Goal: Task Accomplishment & Management: Manage account settings

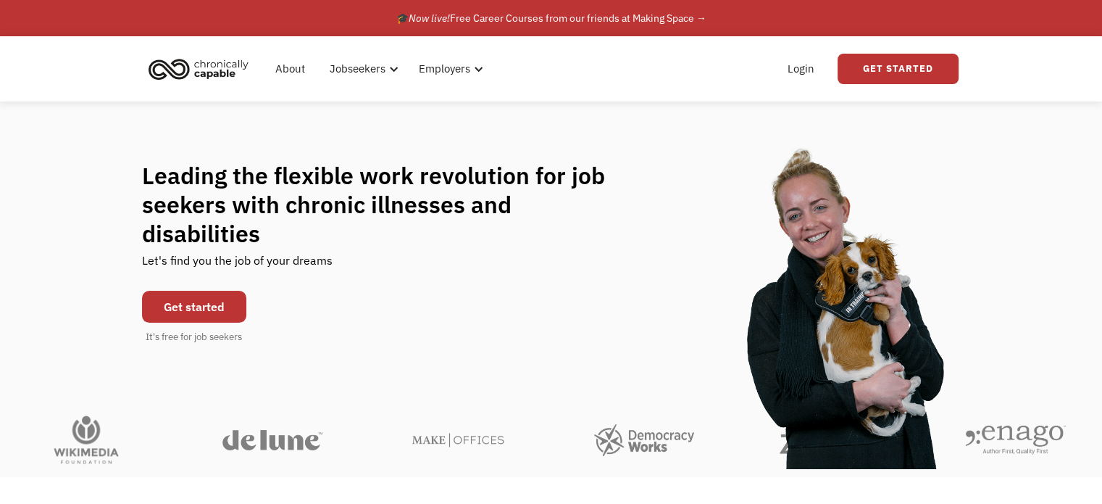
click at [216, 293] on link "Get started" at bounding box center [194, 307] width 104 height 32
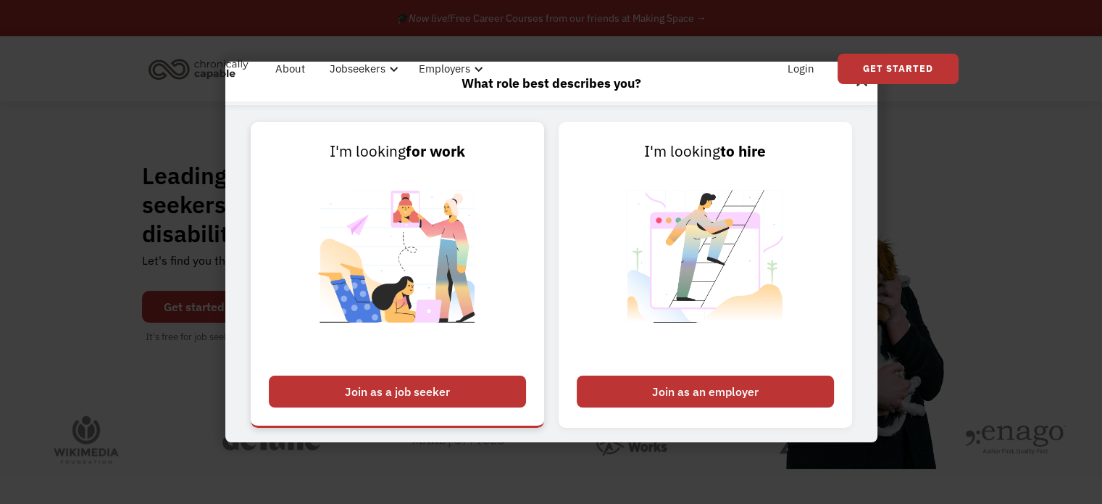
click at [419, 386] on div "Join as a job seeker" at bounding box center [397, 391] width 257 height 32
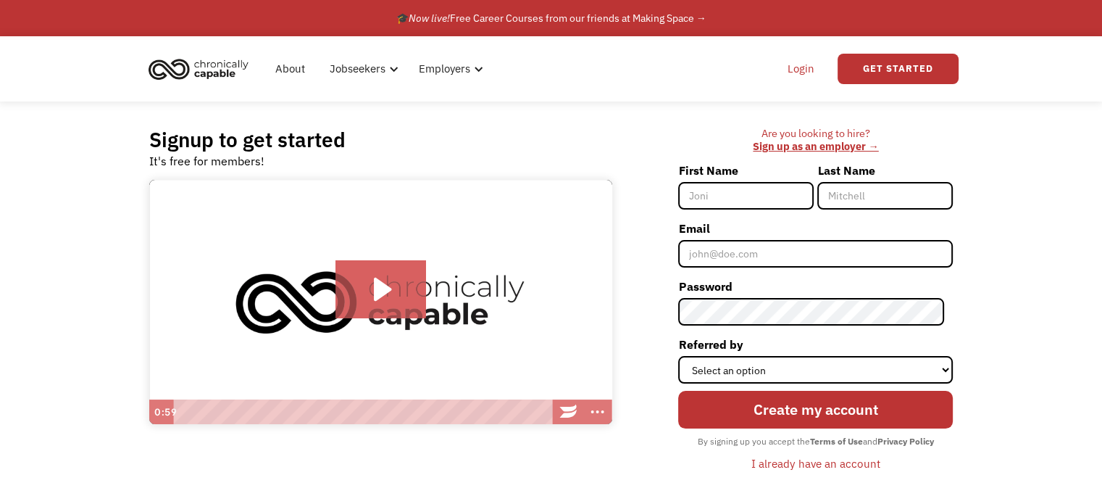
click at [806, 69] on link "Login" at bounding box center [801, 69] width 44 height 46
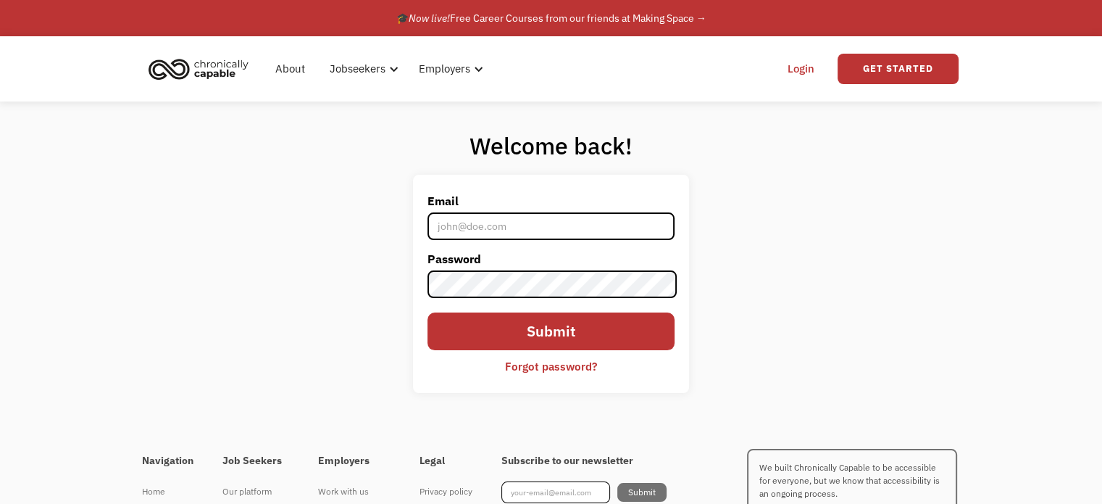
click at [508, 220] on input "Email" at bounding box center [550, 226] width 246 height 28
type input "kscamboia@gmail.com"
click at [543, 361] on div "Forgot password?" at bounding box center [551, 365] width 92 height 17
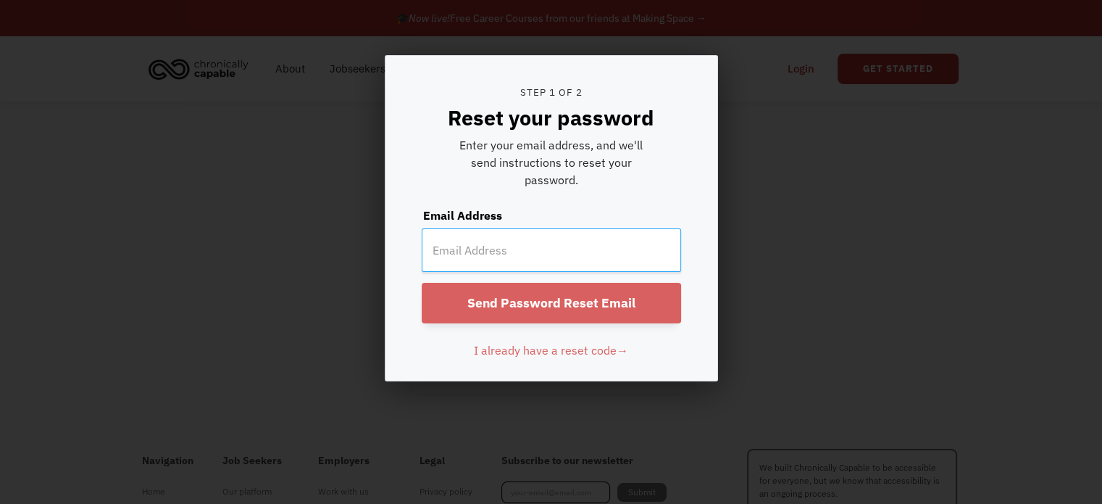
click at [524, 249] on input "email" at bounding box center [551, 249] width 259 height 43
type input "kscamboia@gmail.com"
click at [422, 283] on input "Send Password Reset Email" at bounding box center [551, 303] width 259 height 41
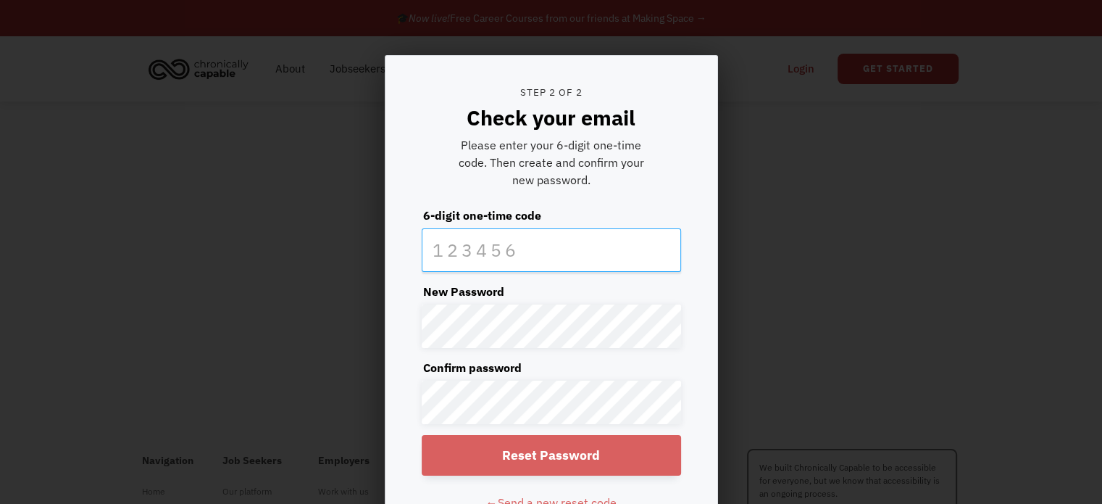
click at [484, 237] on input "text" at bounding box center [551, 249] width 259 height 43
type input "865166"
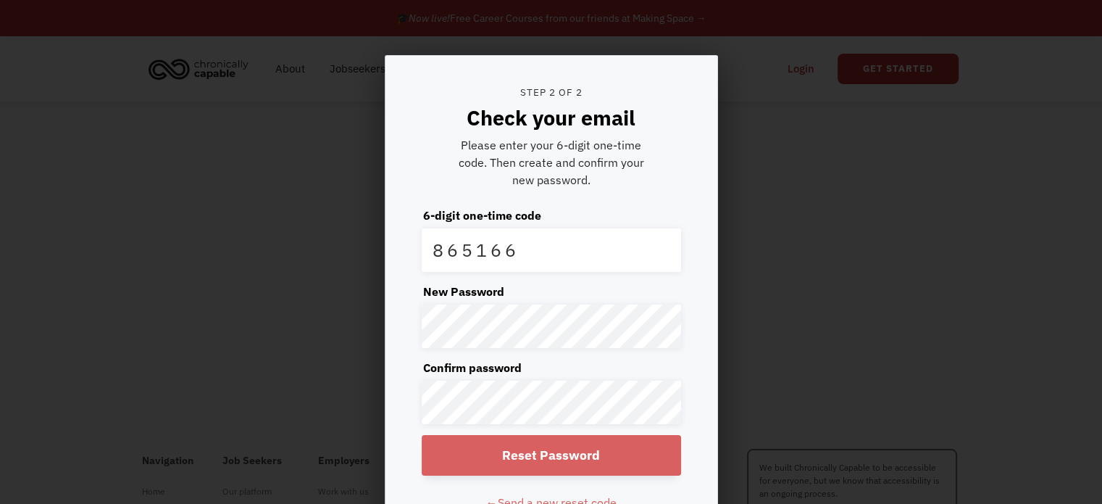
click at [543, 445] on input "Reset Password" at bounding box center [551, 455] width 259 height 41
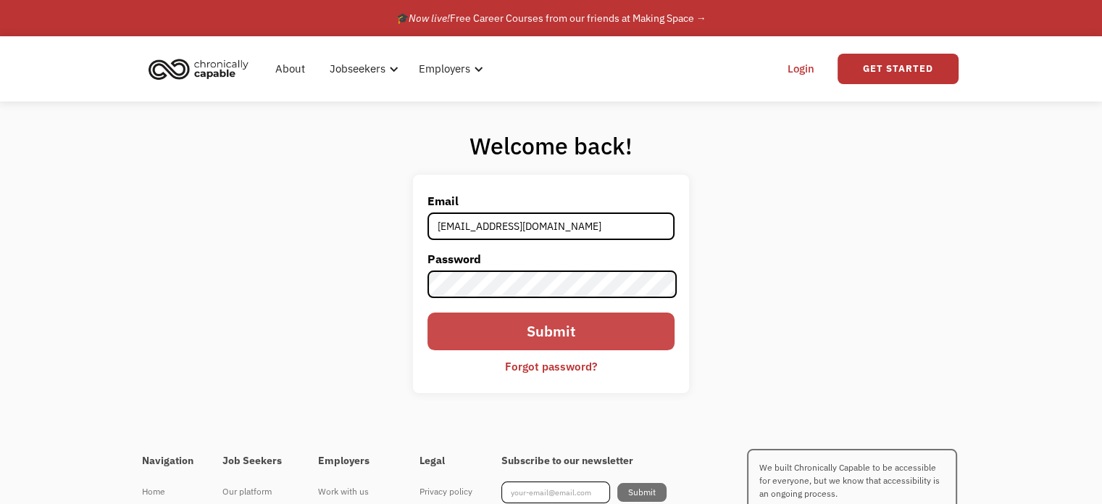
click at [580, 318] on input "Submit" at bounding box center [550, 331] width 246 height 38
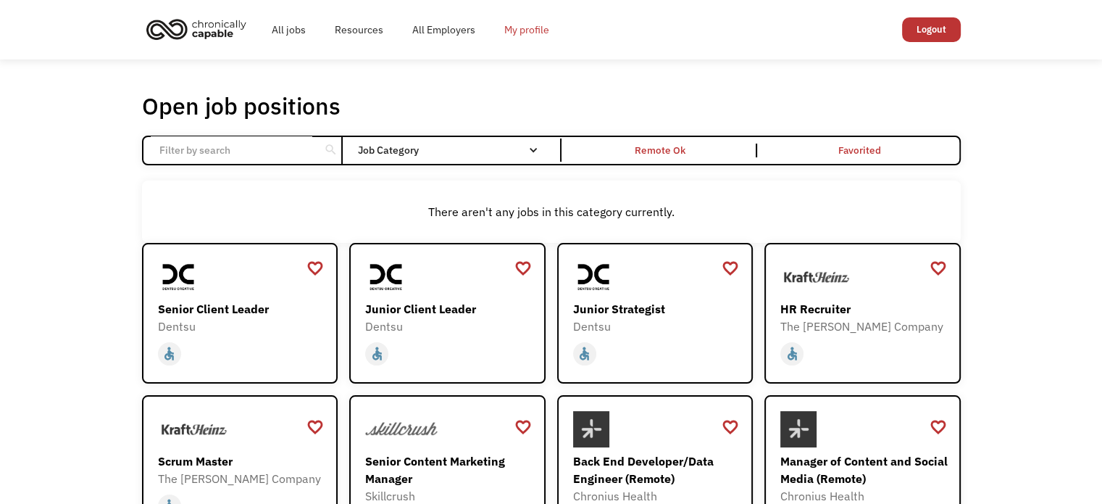
click at [514, 21] on link "My profile" at bounding box center [527, 30] width 74 height 46
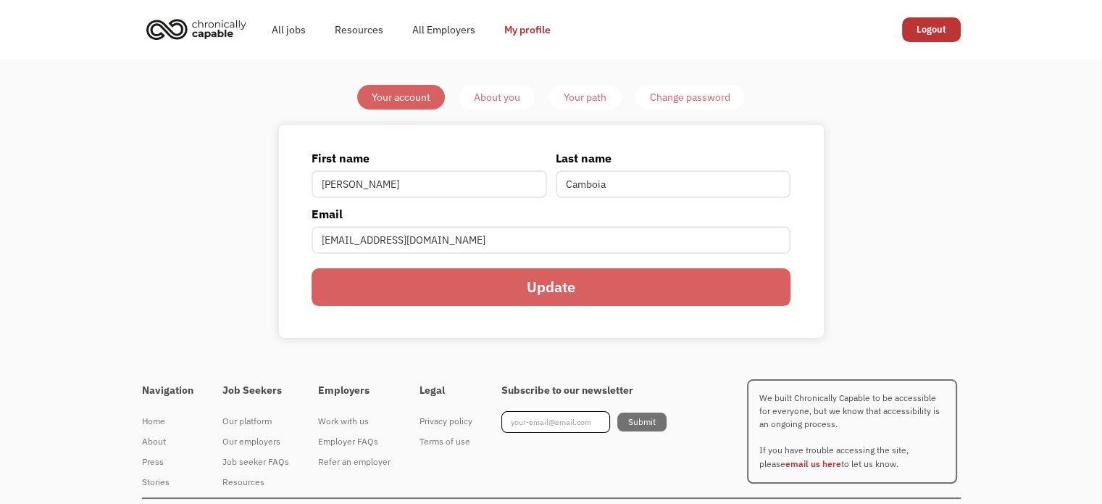
click at [548, 277] on input "Update" at bounding box center [551, 287] width 479 height 38
click at [274, 28] on link "All jobs" at bounding box center [288, 30] width 63 height 46
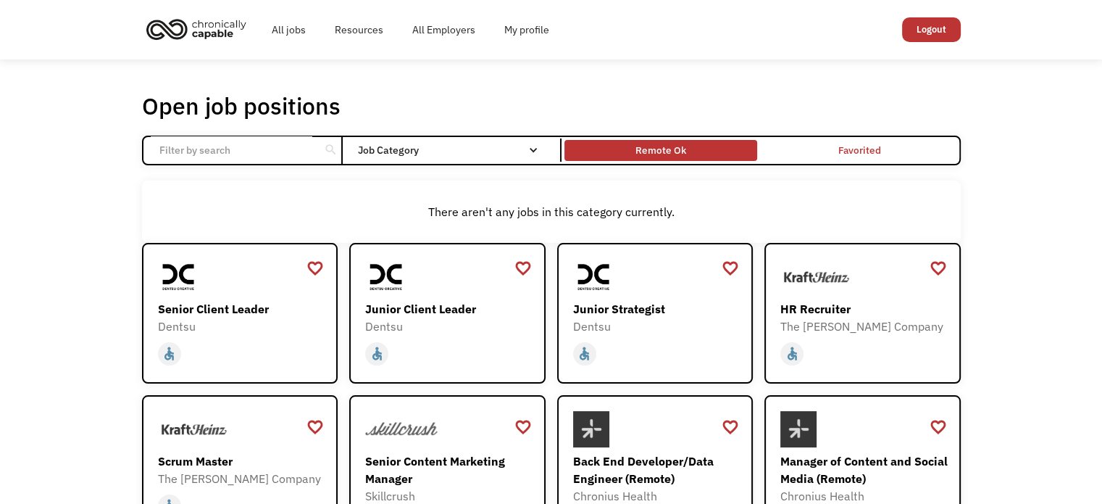
click at [672, 151] on div "Remote Ok" at bounding box center [660, 149] width 51 height 17
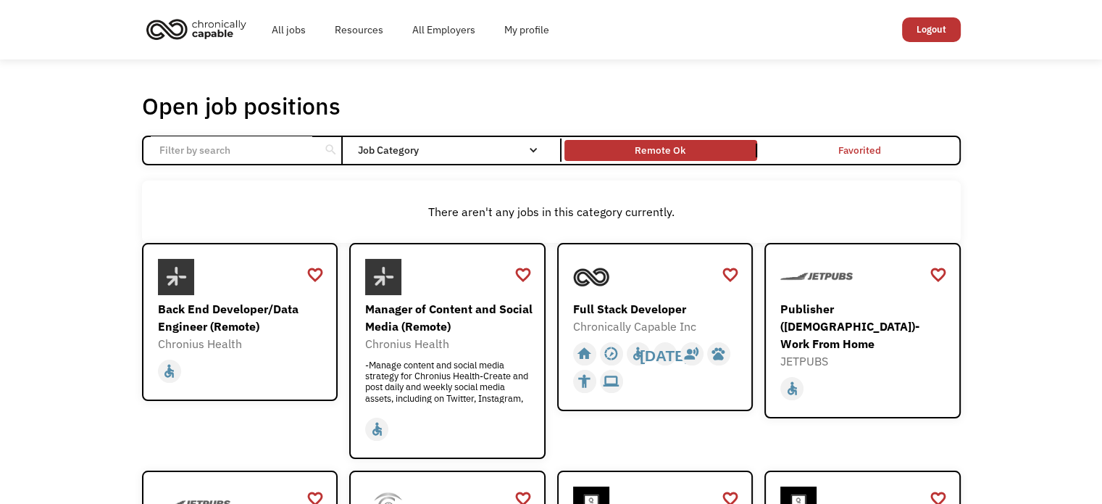
click at [209, 151] on input "Email Form" at bounding box center [232, 150] width 162 height 28
click at [643, 148] on div "Remote Ok" at bounding box center [660, 149] width 51 height 17
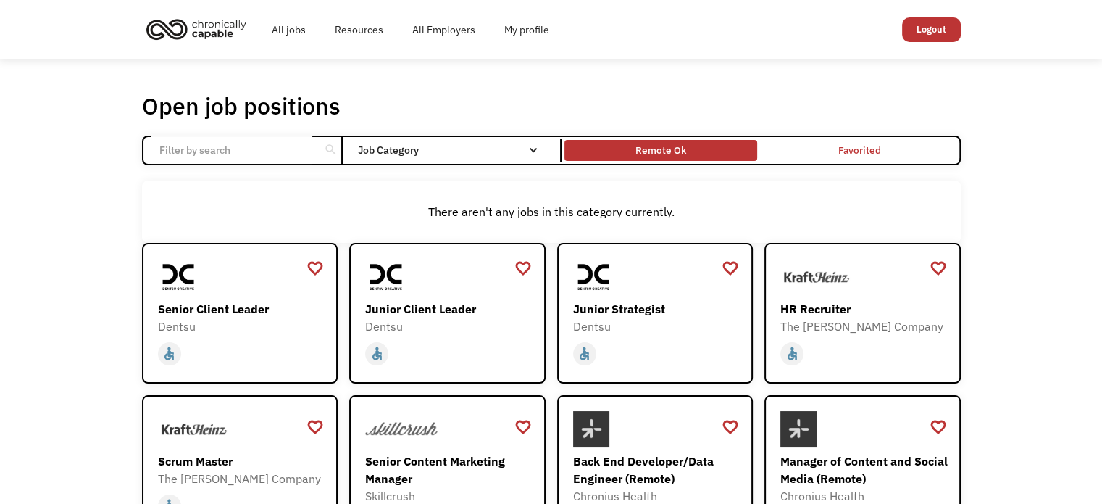
click at [644, 151] on div "Remote Ok" at bounding box center [660, 149] width 51 height 17
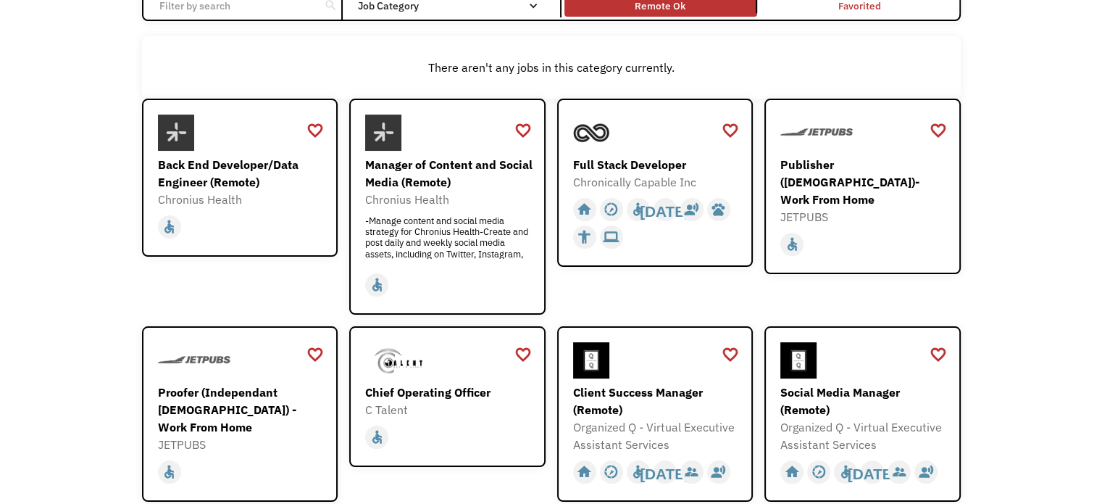
scroll to position [145, 0]
click at [863, 176] on div "Publisher ([DEMOGRAPHIC_DATA])- Work From Home" at bounding box center [864, 181] width 168 height 52
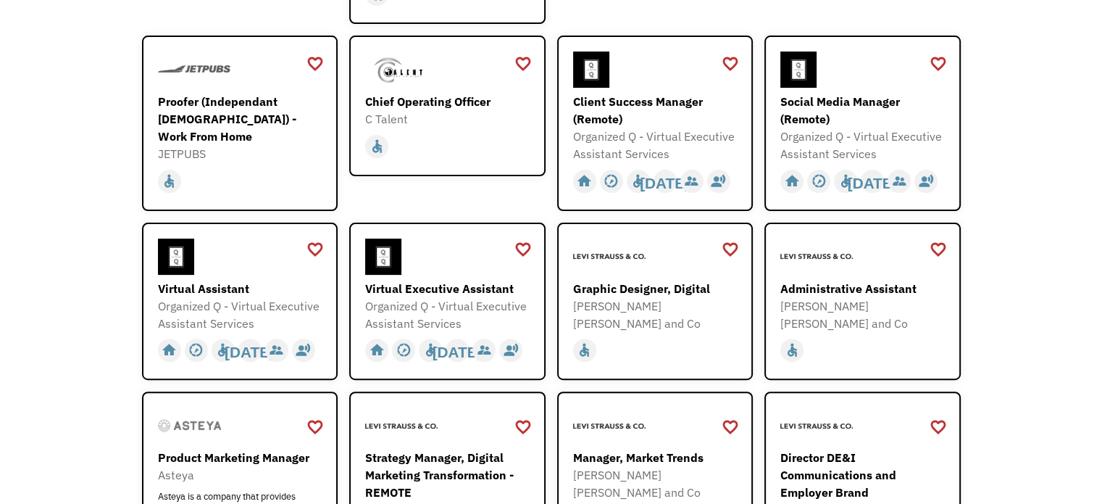
scroll to position [507, 0]
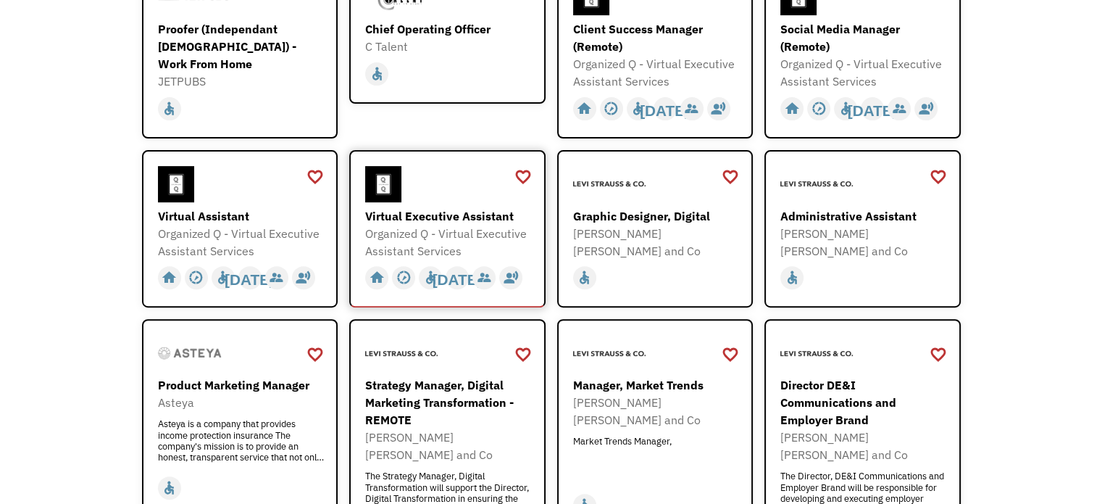
click at [446, 227] on div "Organized Q - Virtual Executive Assistant Services" at bounding box center [449, 242] width 168 height 35
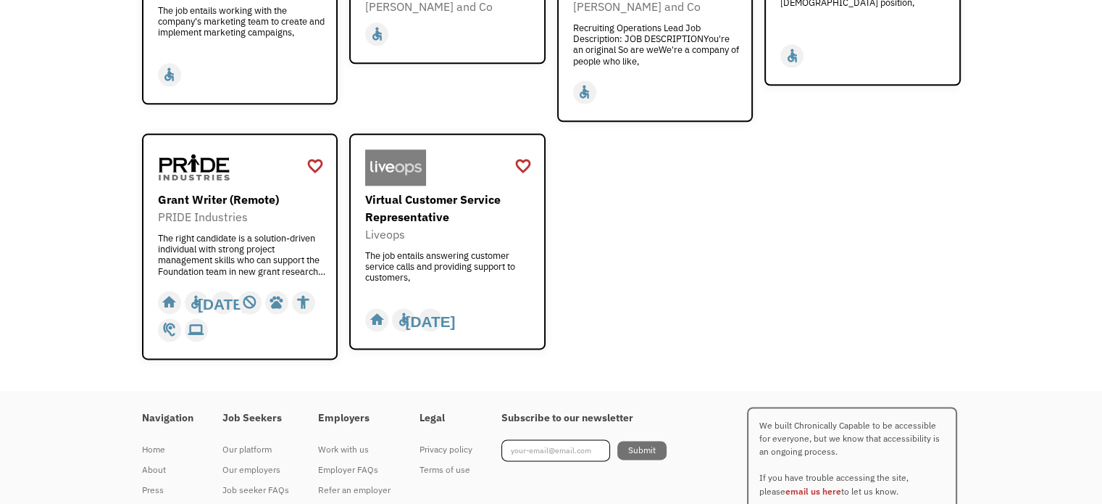
scroll to position [1879, 0]
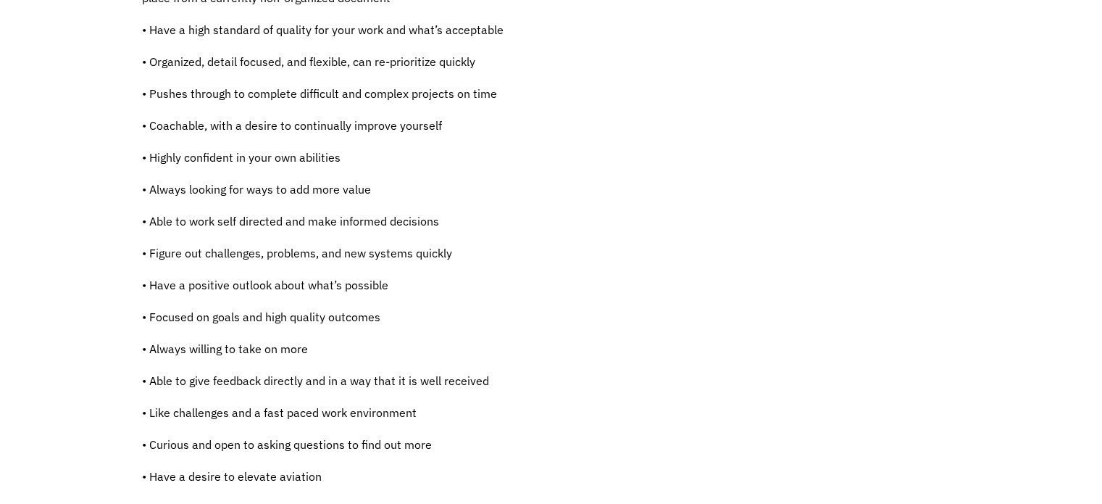
scroll to position [1087, 0]
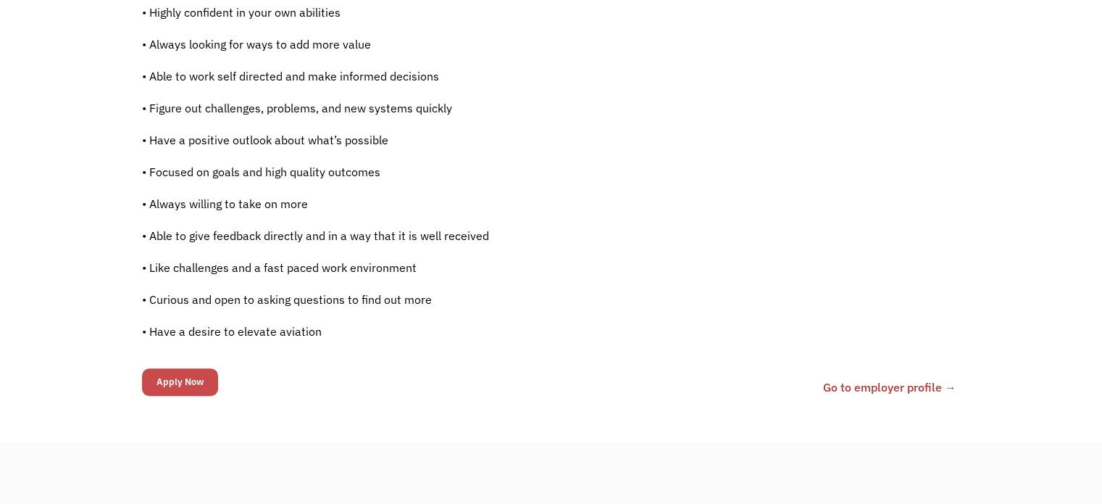
click at [185, 379] on input "Apply Now" at bounding box center [180, 382] width 76 height 28
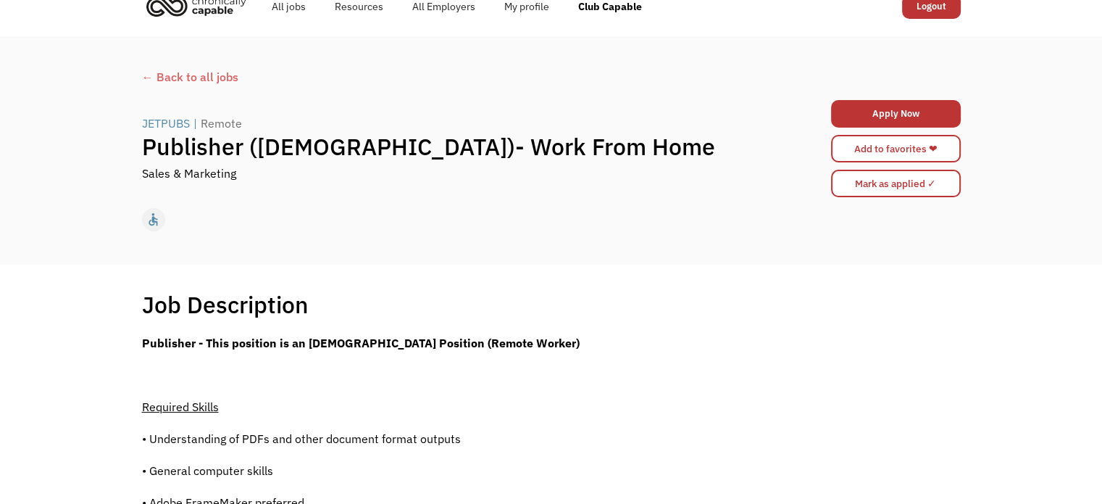
scroll to position [0, 0]
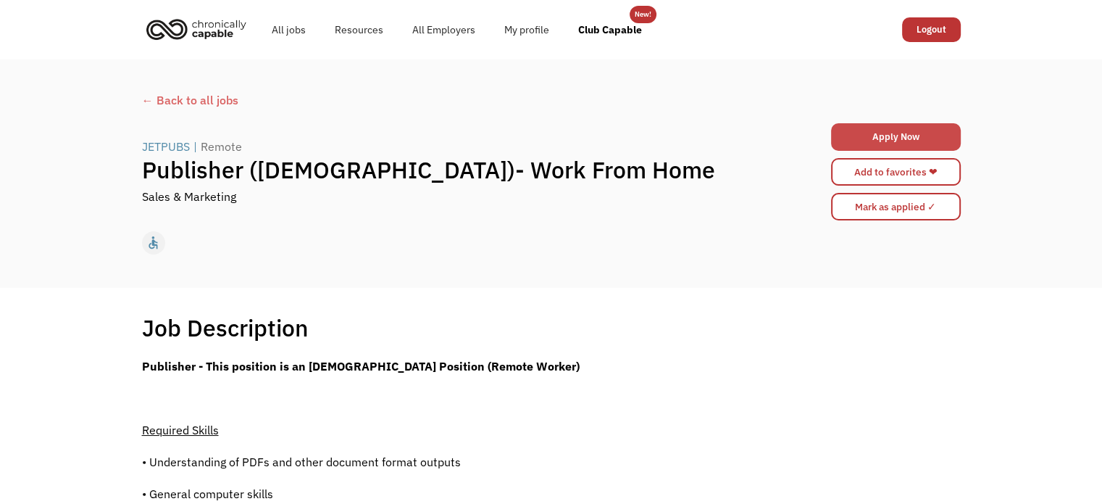
click at [898, 138] on link "Apply Now" at bounding box center [896, 137] width 130 height 28
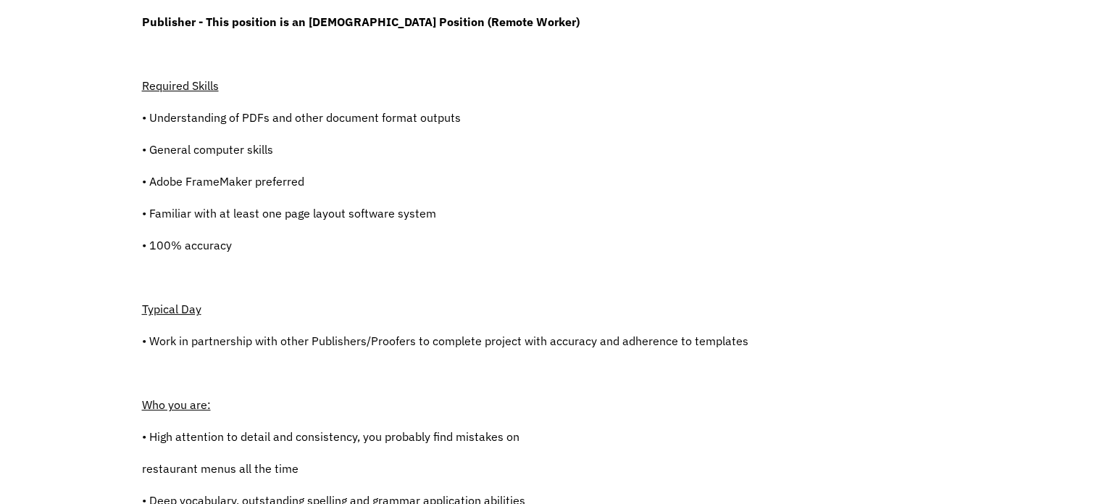
scroll to position [435, 0]
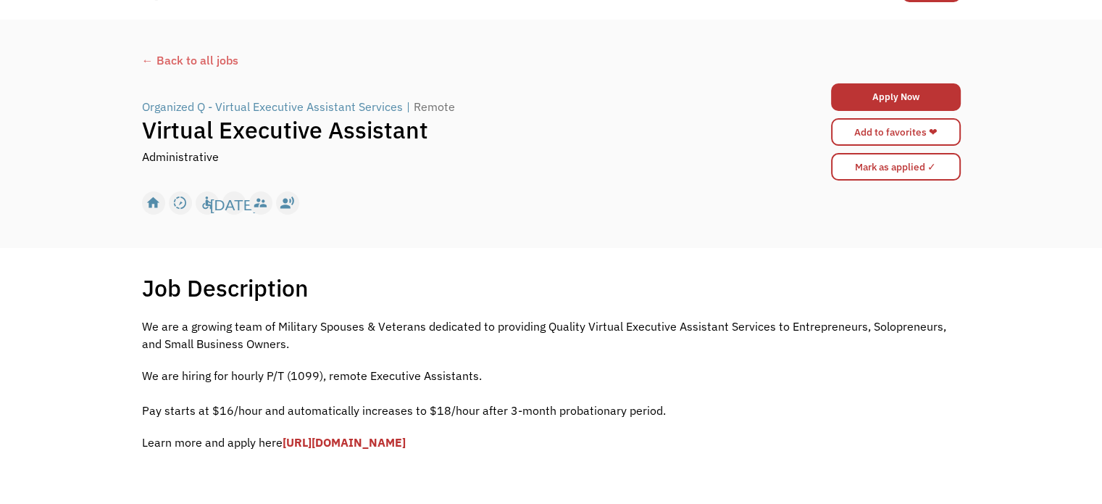
scroll to position [72, 0]
